Goal: Find specific page/section: Find specific page/section

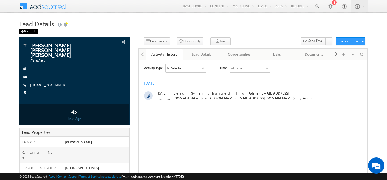
click at [21, 32] on span at bounding box center [22, 31] width 3 height 3
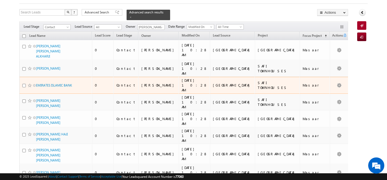
scroll to position [34, 0]
